Goal: Task Accomplishment & Management: Use online tool/utility

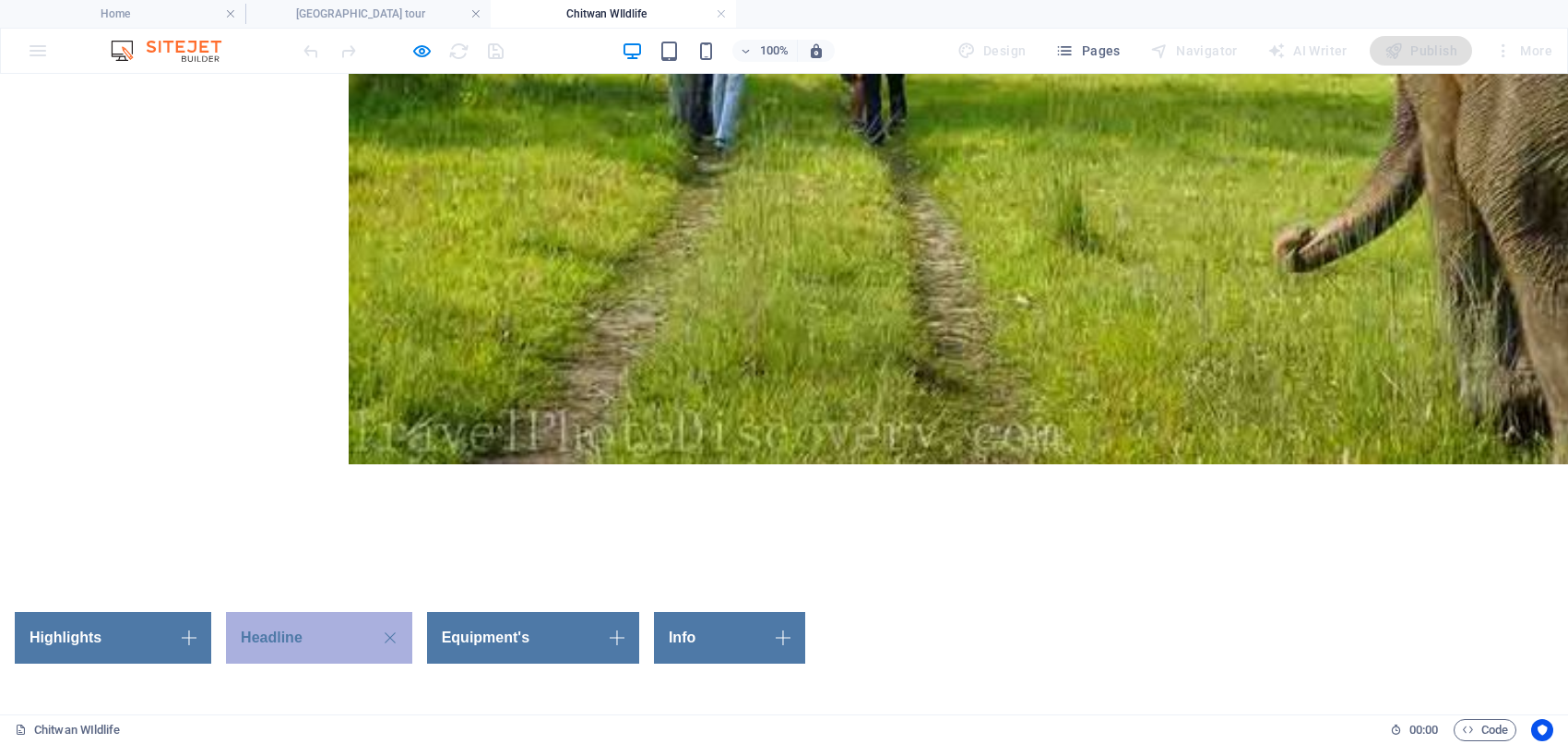
scroll to position [730, 0]
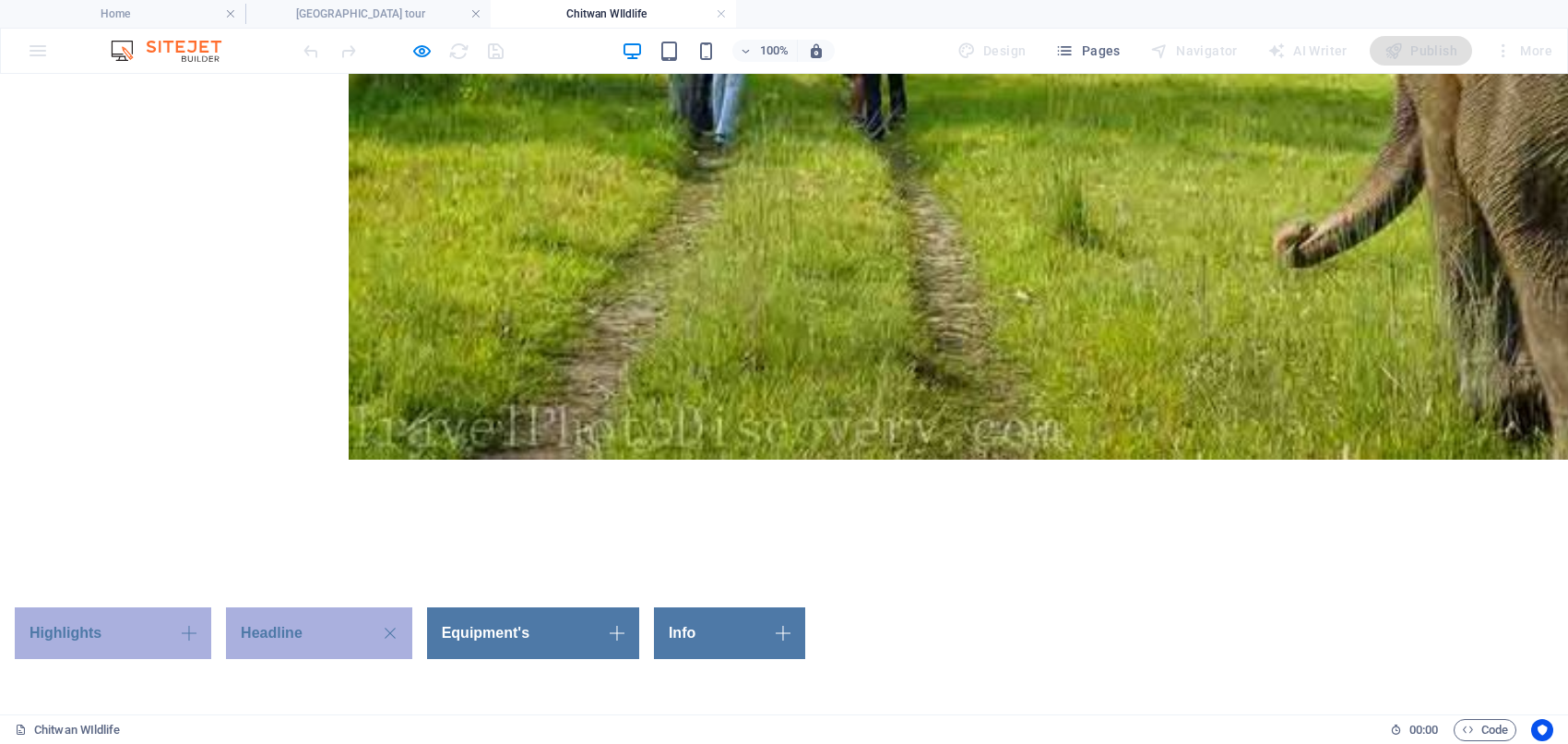
click at [211, 607] on link "Highlights" at bounding box center [113, 633] width 197 height 52
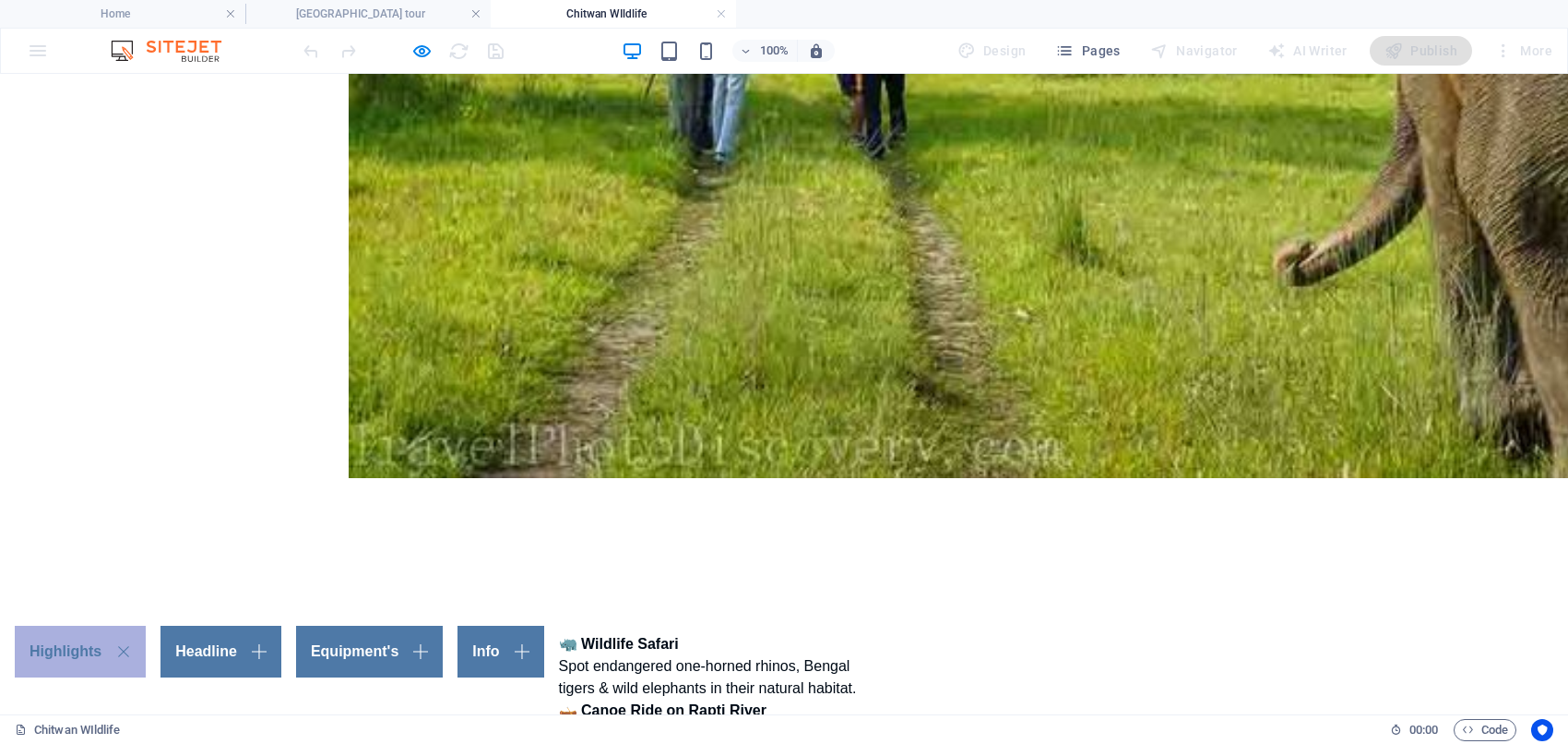
scroll to position [614, 0]
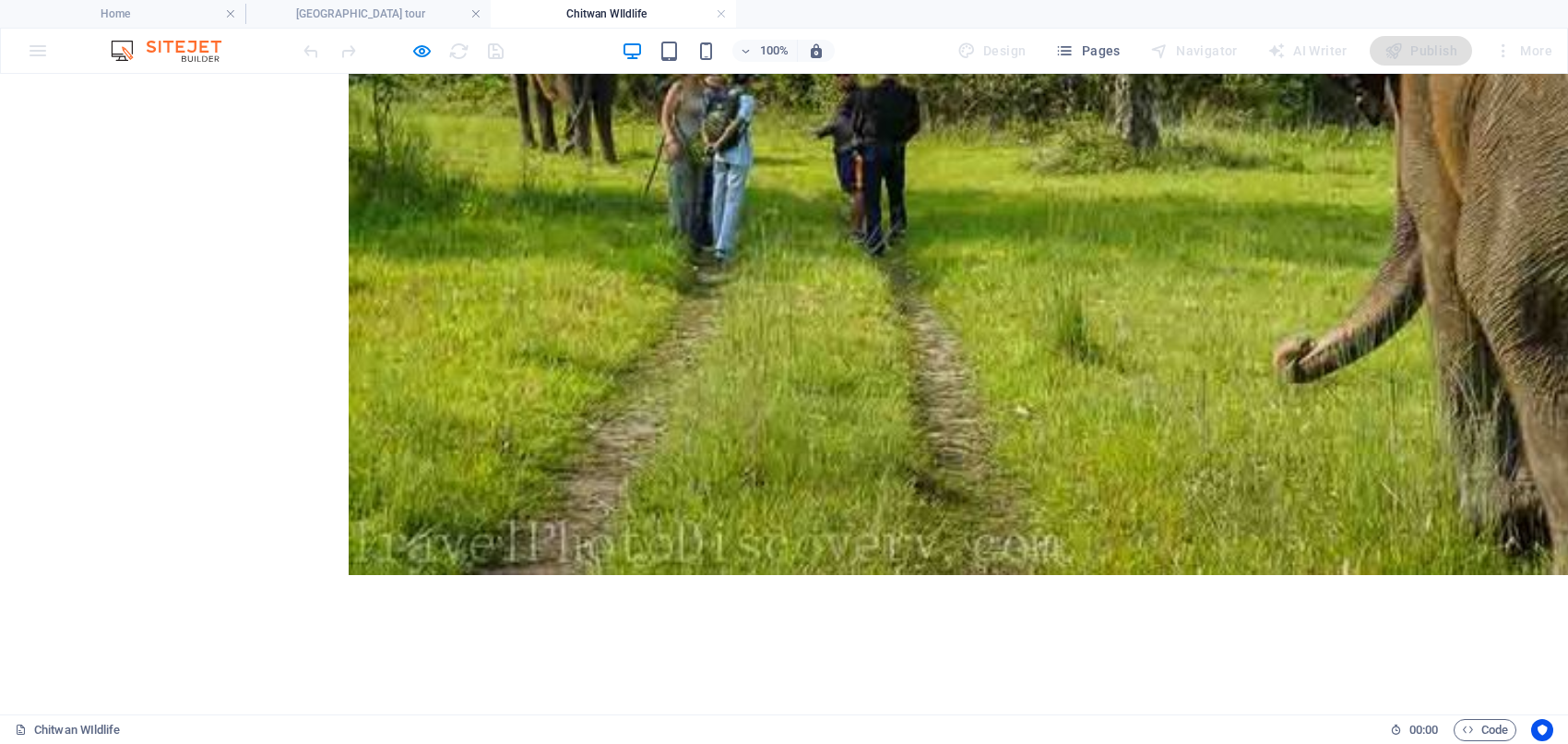
click at [282, 723] on link "Headline" at bounding box center [221, 748] width 121 height 52
click at [639, 723] on link "Equipment's" at bounding box center [533, 748] width 212 height 52
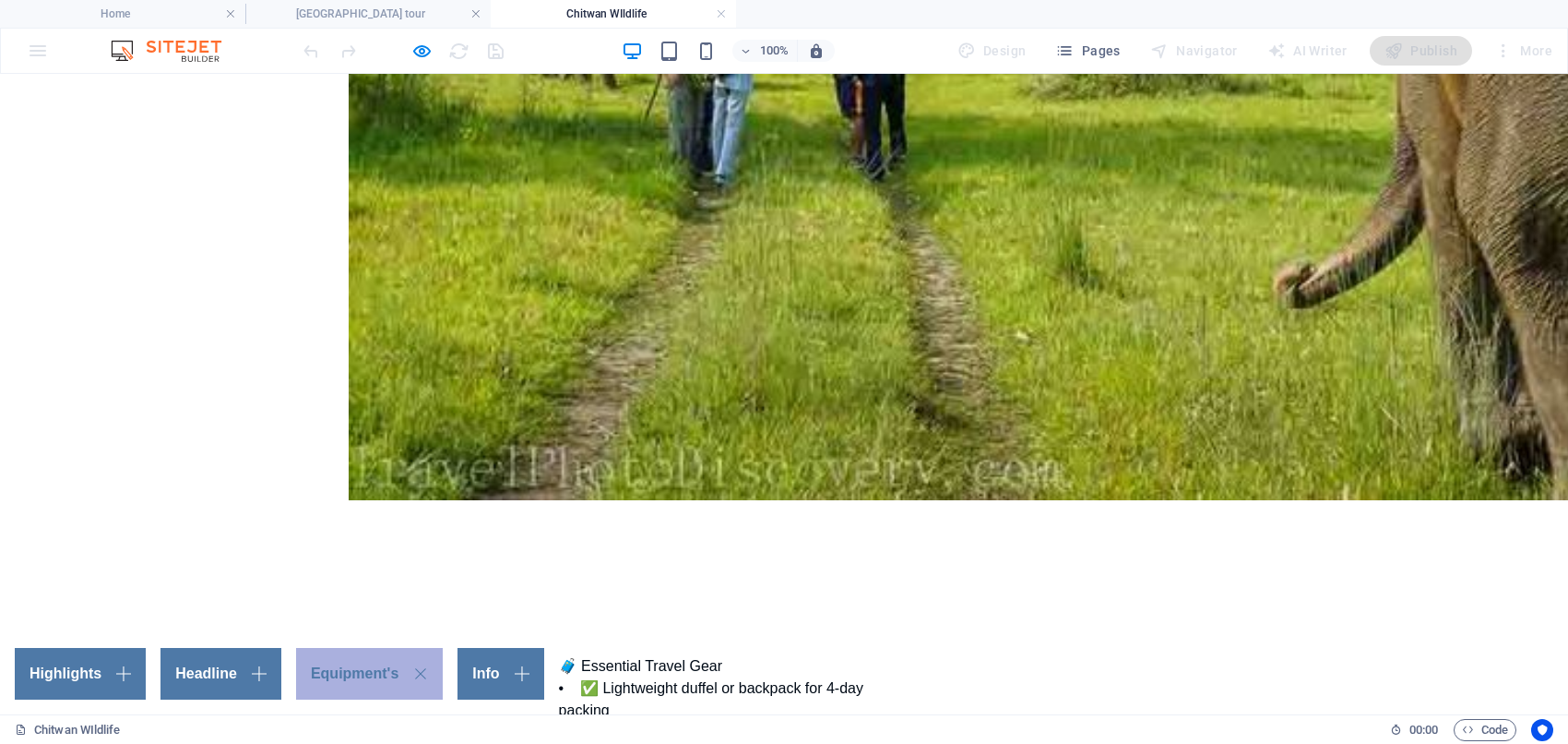
scroll to position [692, 0]
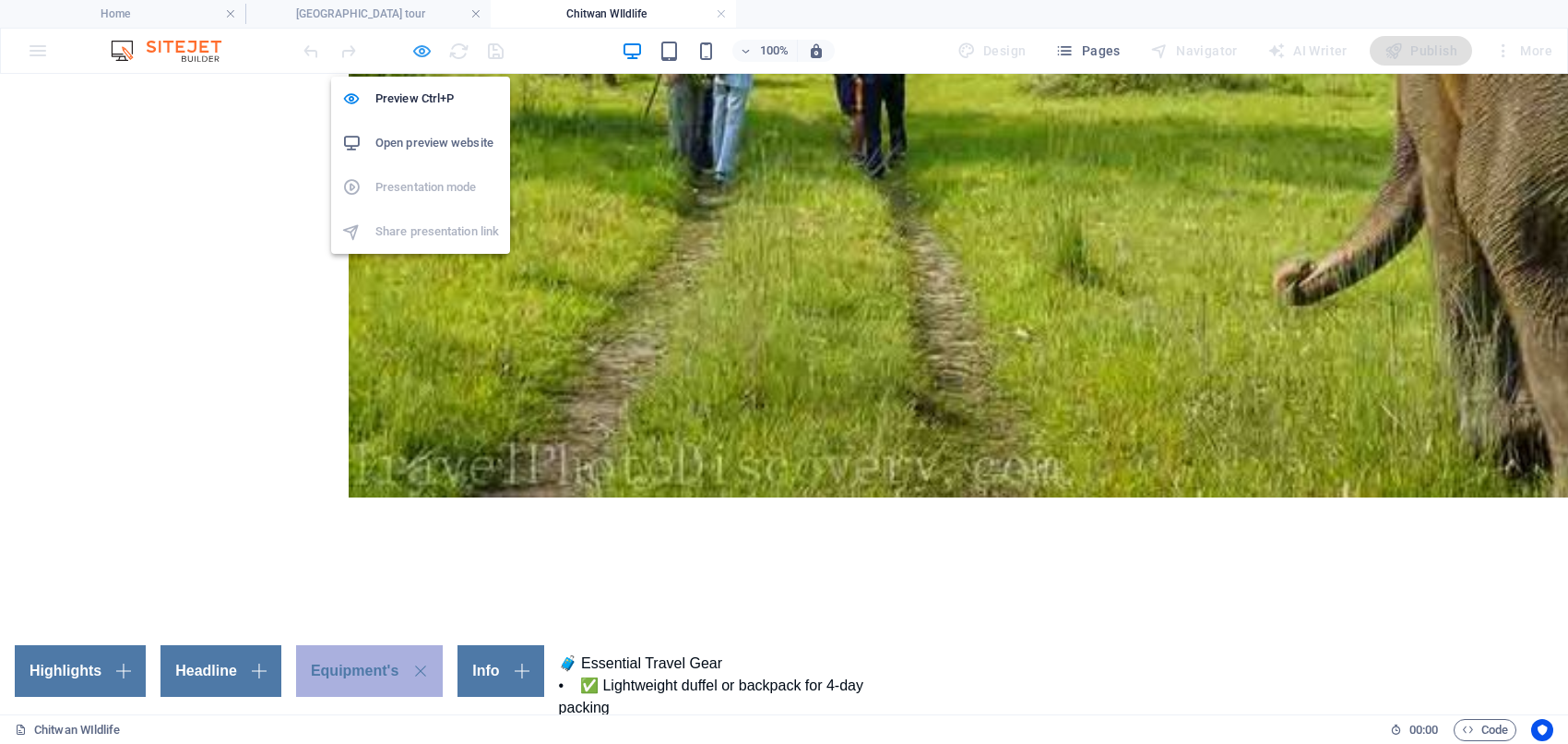
click at [420, 48] on icon "button" at bounding box center [422, 52] width 21 height 21
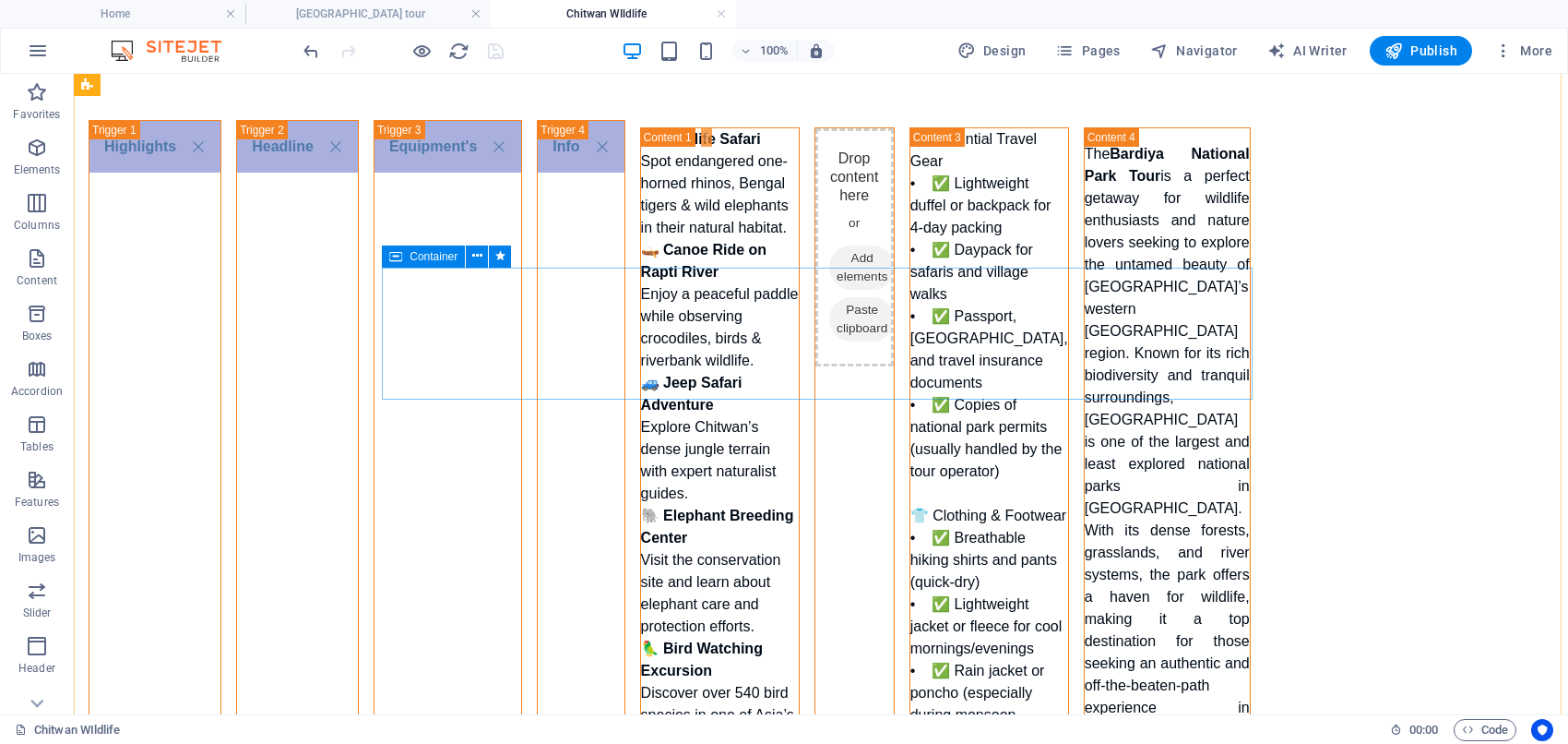
scroll to position [1385, 0]
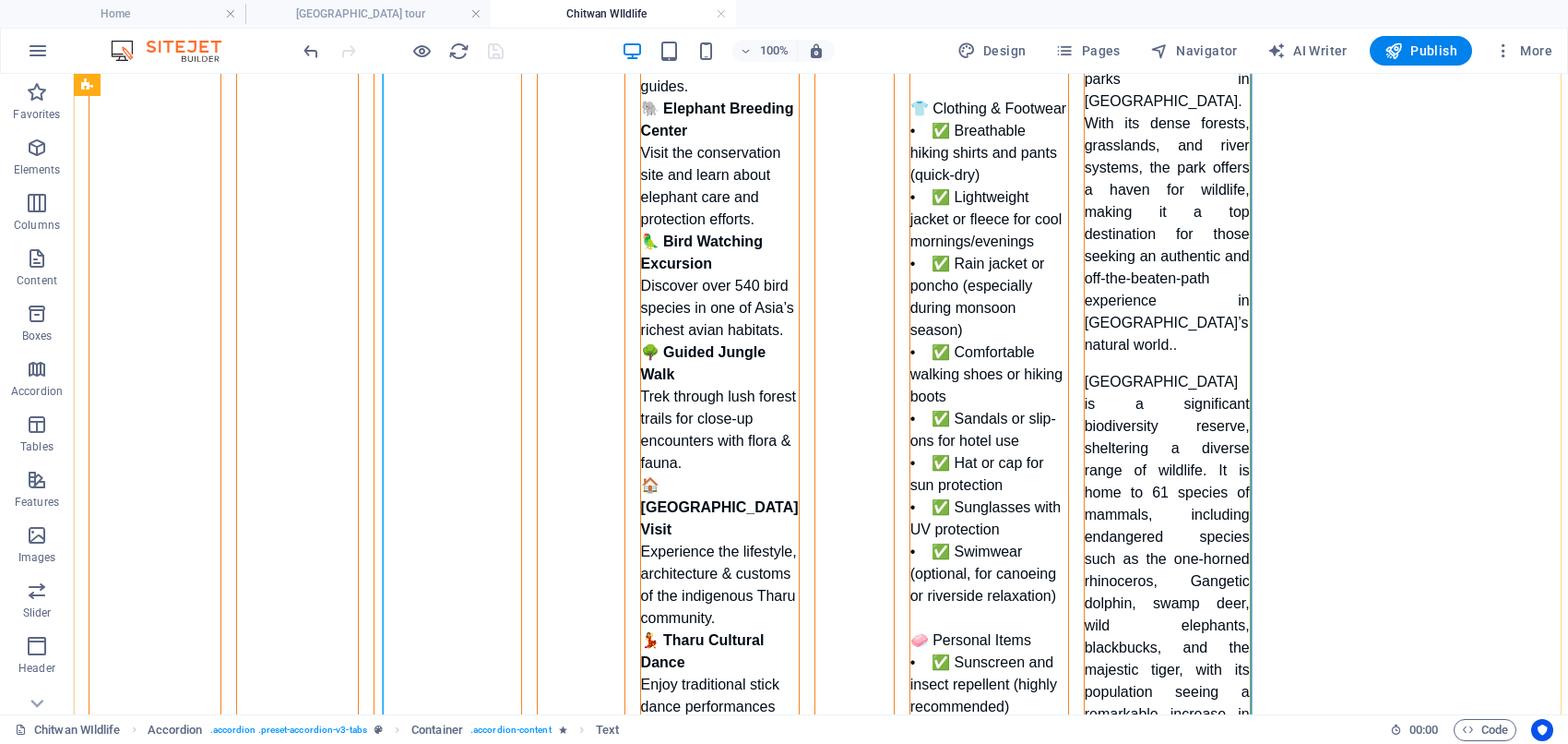
scroll to position [1577, 0]
click at [910, 267] on div "🧳 Essential Travel Gear • ✅ Lightweight duffel or backpack for 4-day packing • …" at bounding box center [989, 706] width 158 height 1972
click at [910, 317] on div "🧳 Essential Travel Gear • ✅ Lightweight duffel or backpack for 4-day packing • …" at bounding box center [989, 706] width 158 height 1972
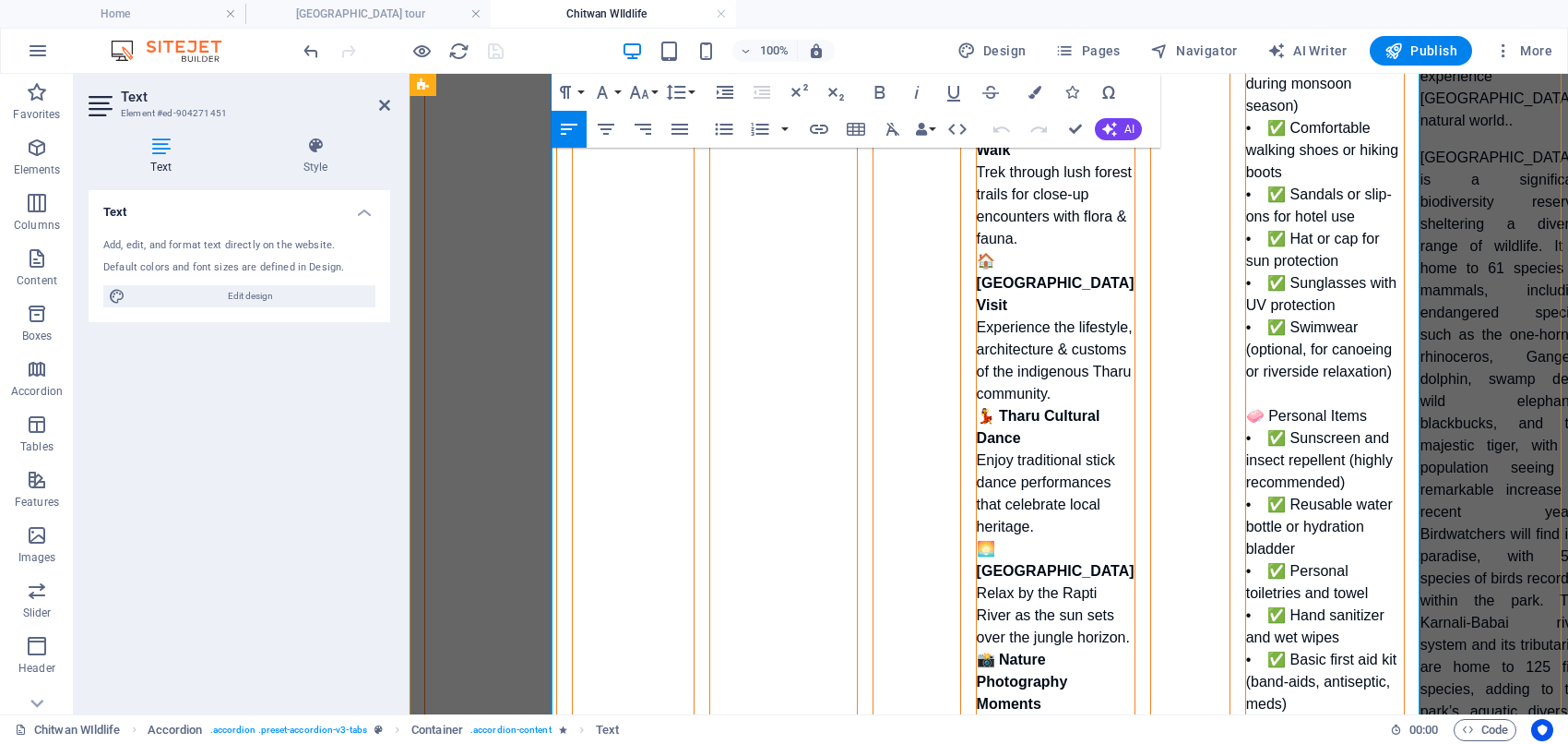
scroll to position [1168, 0]
